Goal: Obtain resource: Download file/media

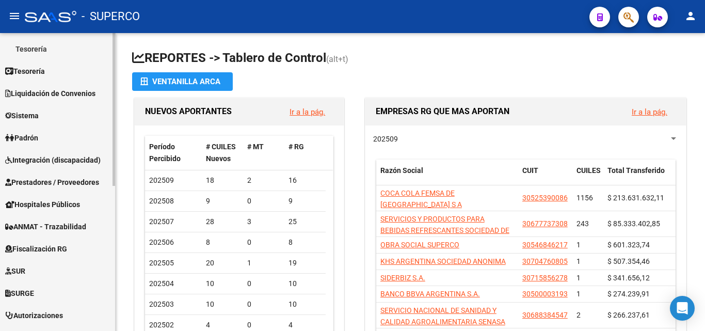
scroll to position [258, 0]
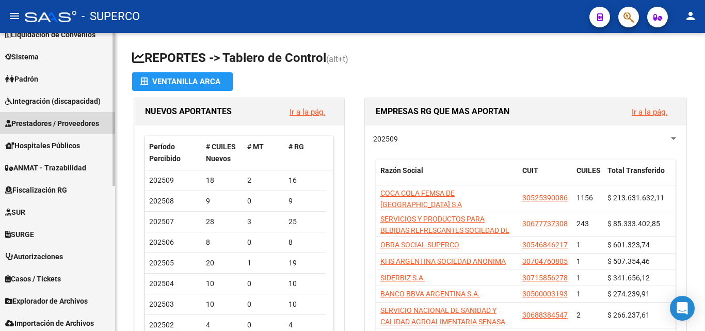
click at [51, 125] on span "Prestadores / Proveedores" at bounding box center [52, 123] width 94 height 11
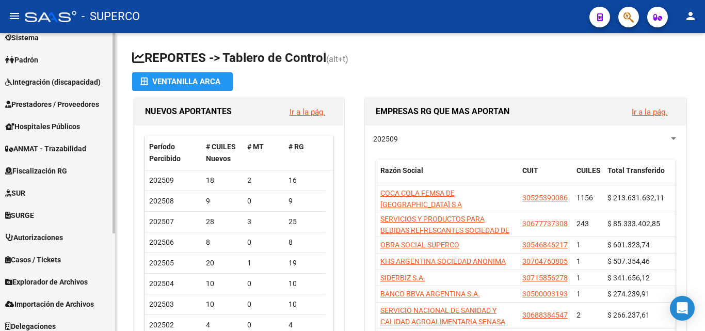
scroll to position [103, 0]
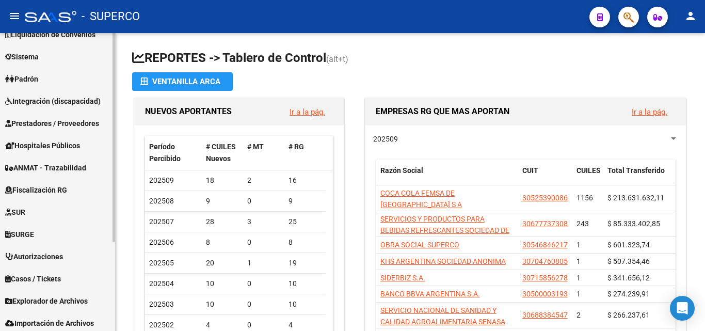
click at [52, 116] on link "Prestadores / Proveedores" at bounding box center [57, 123] width 115 height 22
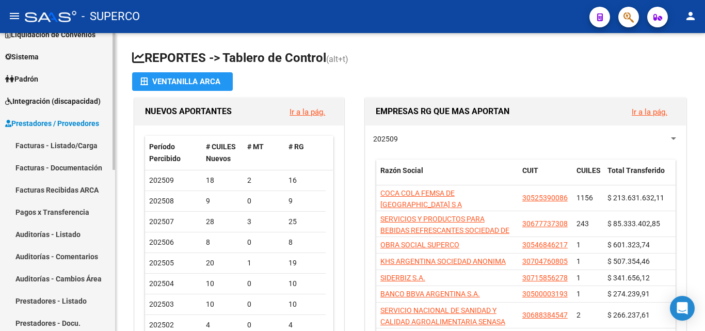
click at [43, 144] on link "Facturas - Listado/Carga" at bounding box center [57, 145] width 115 height 22
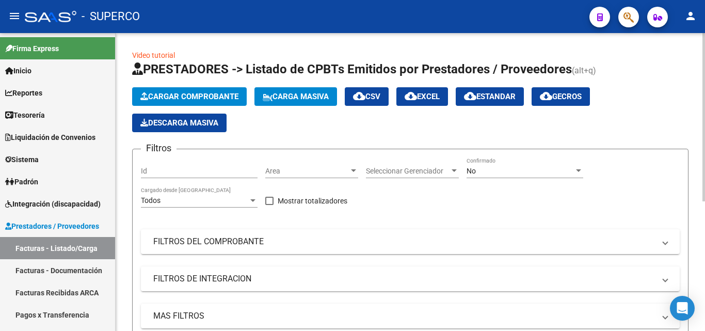
click at [168, 168] on input "Id" at bounding box center [199, 171] width 117 height 9
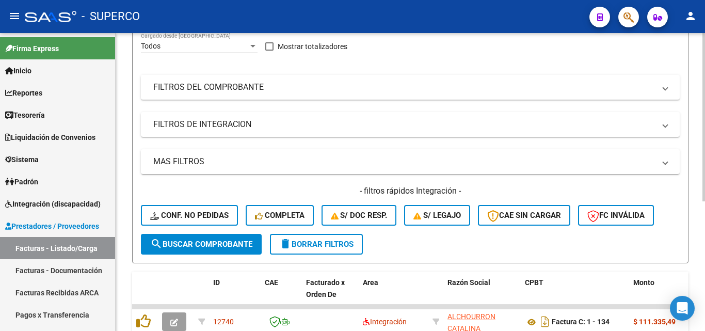
scroll to position [155, 0]
type input "8279"
click at [205, 238] on button "search Buscar Comprobante" at bounding box center [201, 243] width 121 height 21
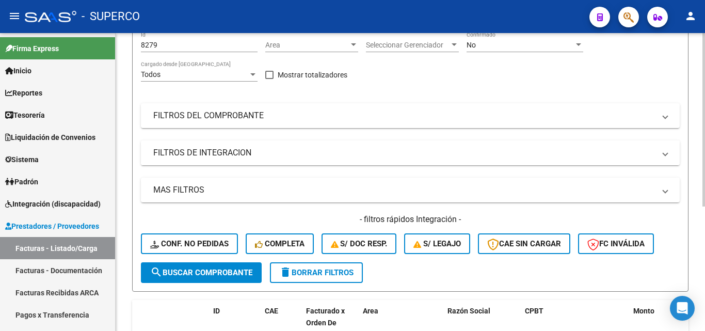
scroll to position [0, 0]
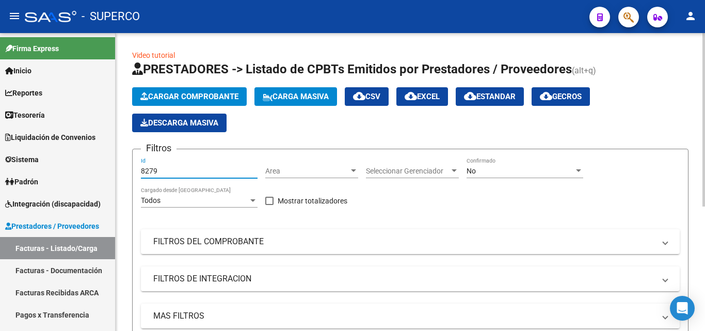
drag, startPoint x: 174, startPoint y: 170, endPoint x: 132, endPoint y: 169, distance: 41.8
click at [132, 169] on form "Filtros 8279 Id Area Area Seleccionar Gerenciador Seleccionar Gerenciador No Co…" at bounding box center [410, 283] width 556 height 269
click at [477, 174] on div "No" at bounding box center [519, 171] width 107 height 9
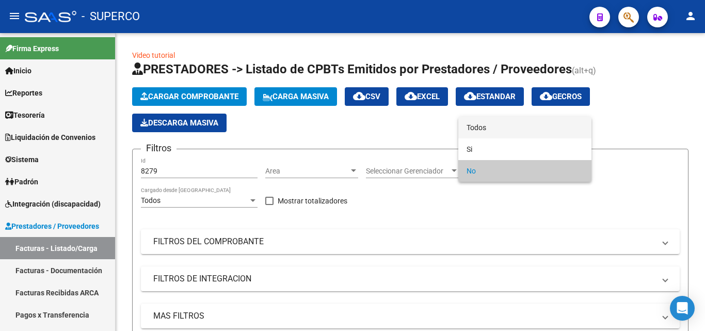
click at [479, 132] on span "Todos" at bounding box center [524, 128] width 117 height 22
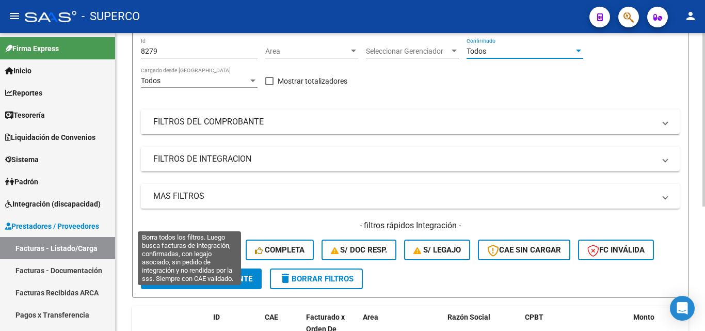
scroll to position [155, 0]
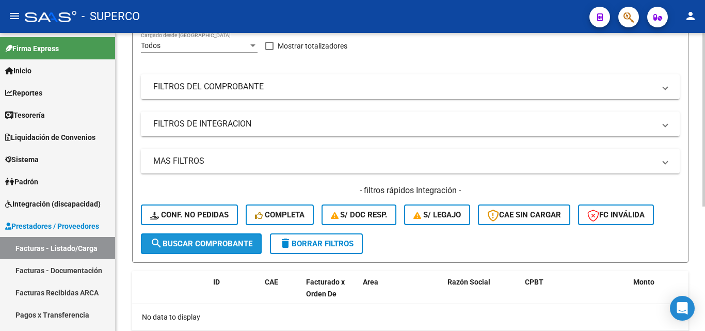
click at [187, 243] on span "search Buscar Comprobante" at bounding box center [201, 243] width 102 height 9
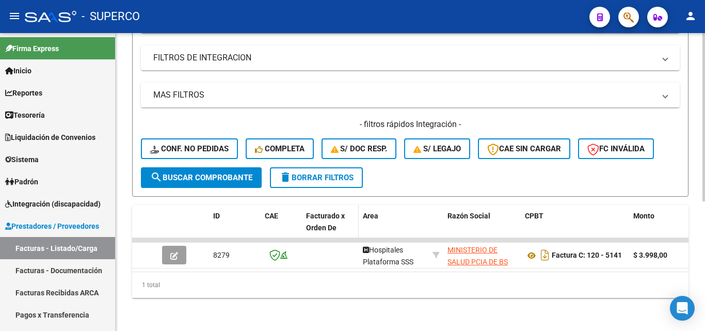
scroll to position [229, 0]
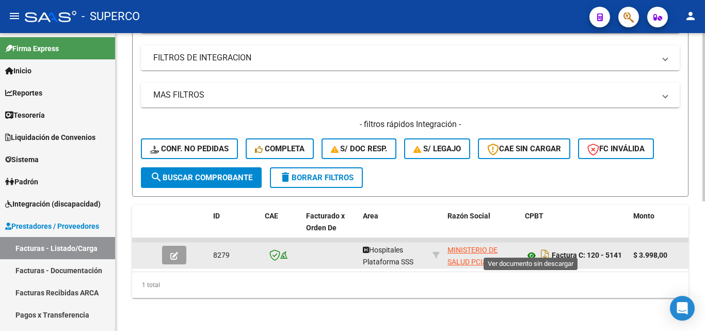
click at [529, 249] on icon at bounding box center [531, 255] width 13 height 12
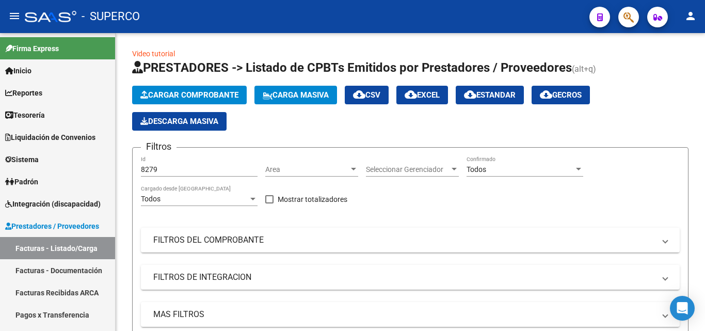
scroll to position [0, 0]
